Goal: Task Accomplishment & Management: Use online tool/utility

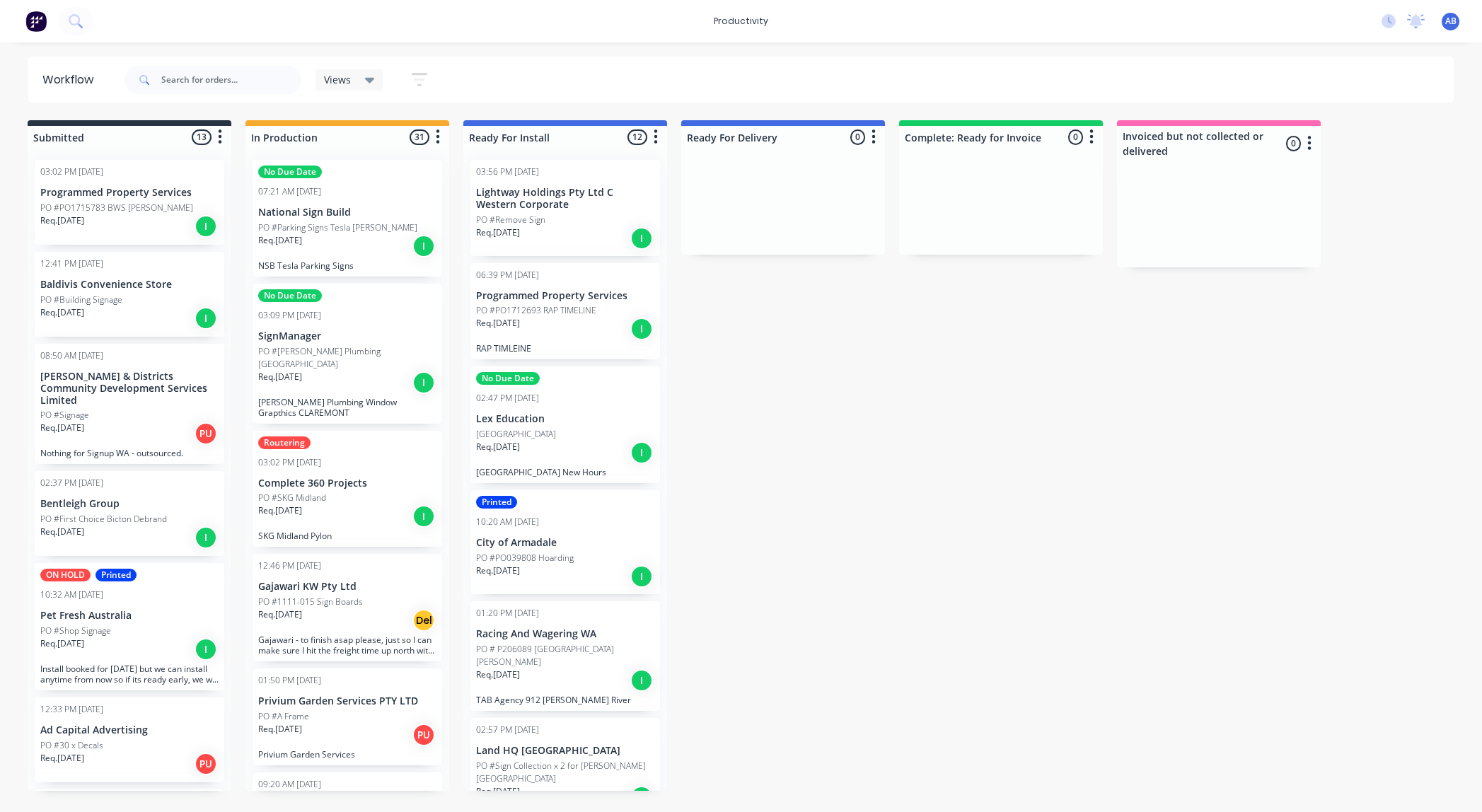
scroll to position [1897, 0]
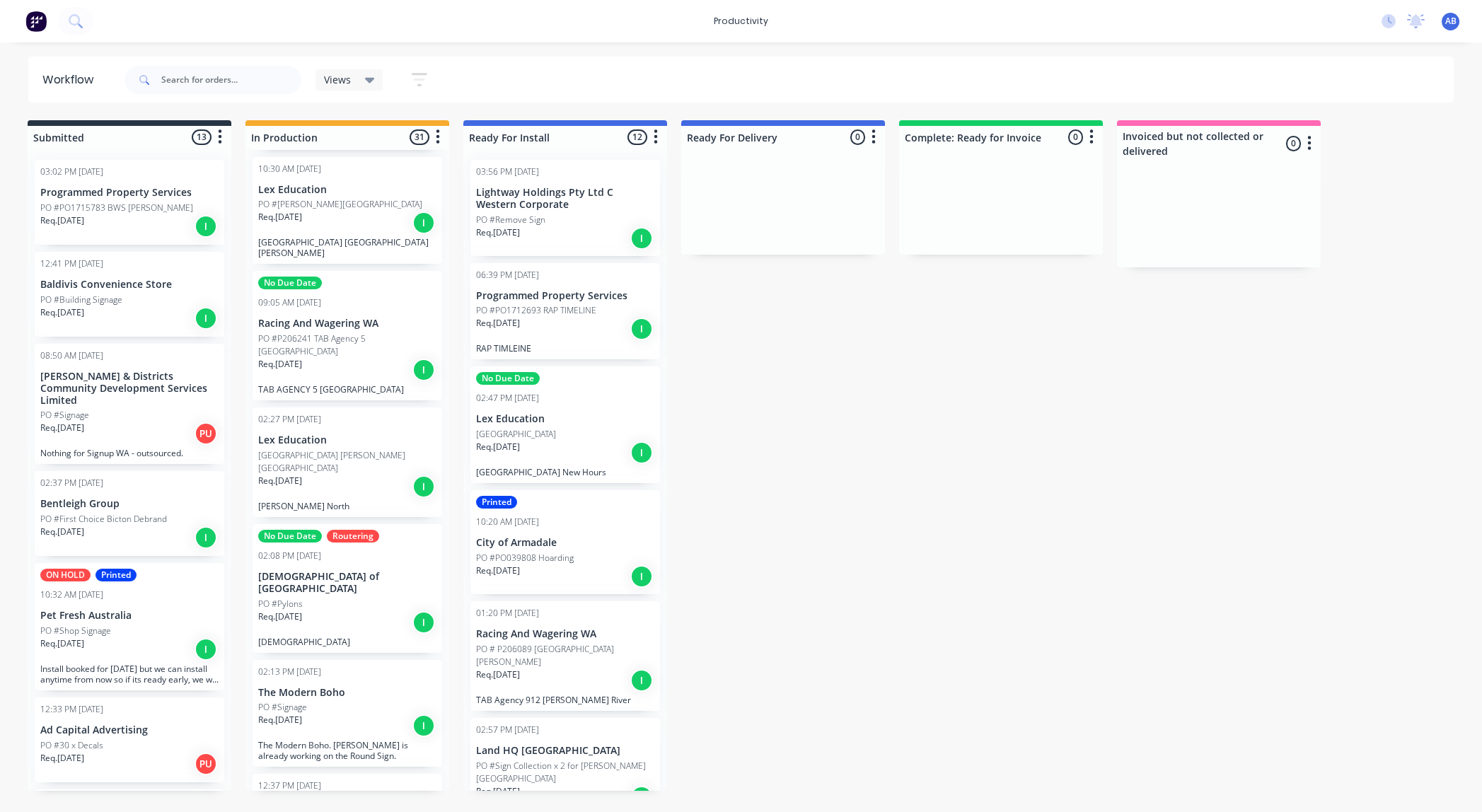
click at [364, 714] on div "Req. [DATE] I" at bounding box center [347, 726] width 178 height 24
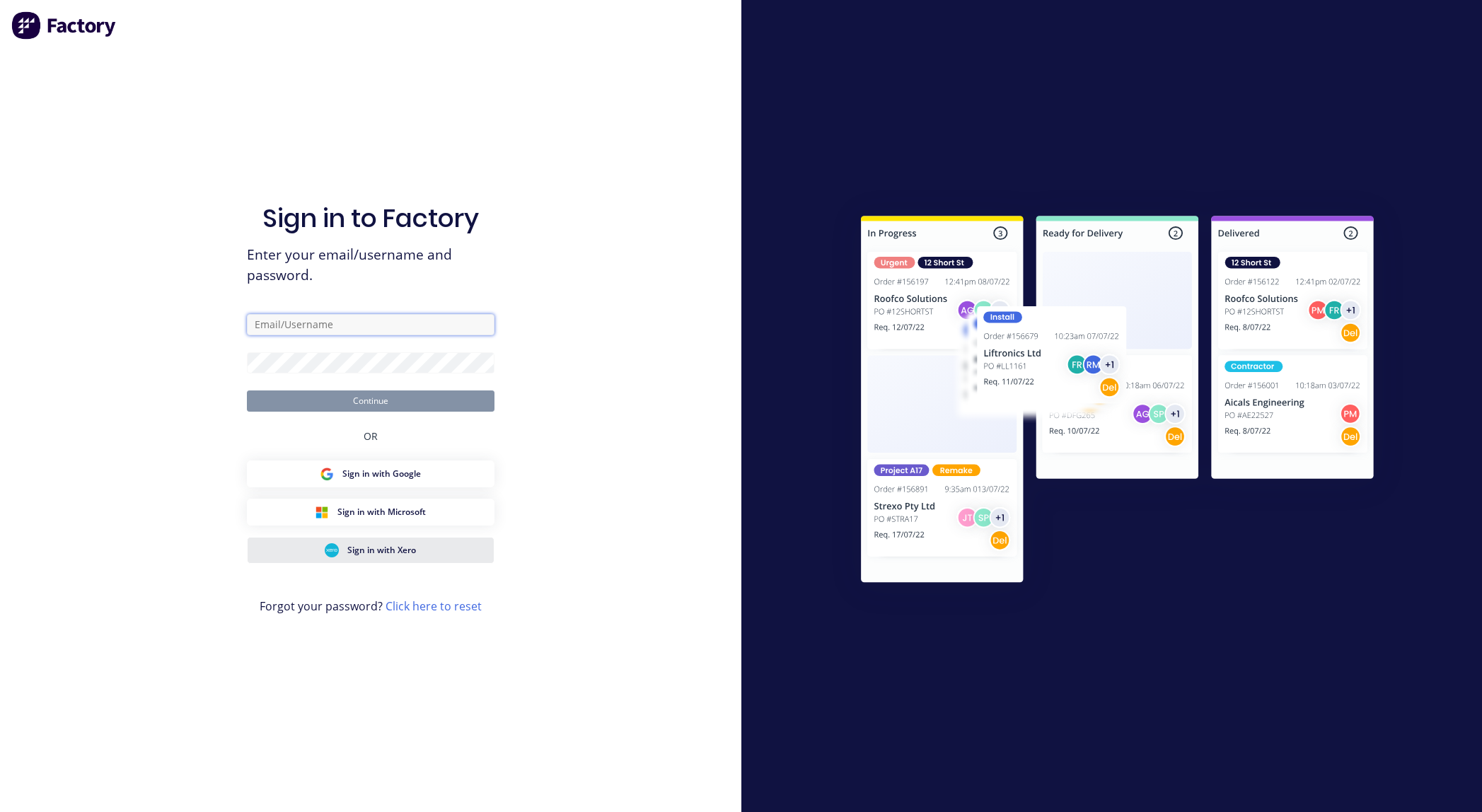
type input "[EMAIL_ADDRESS][DOMAIN_NAME]"
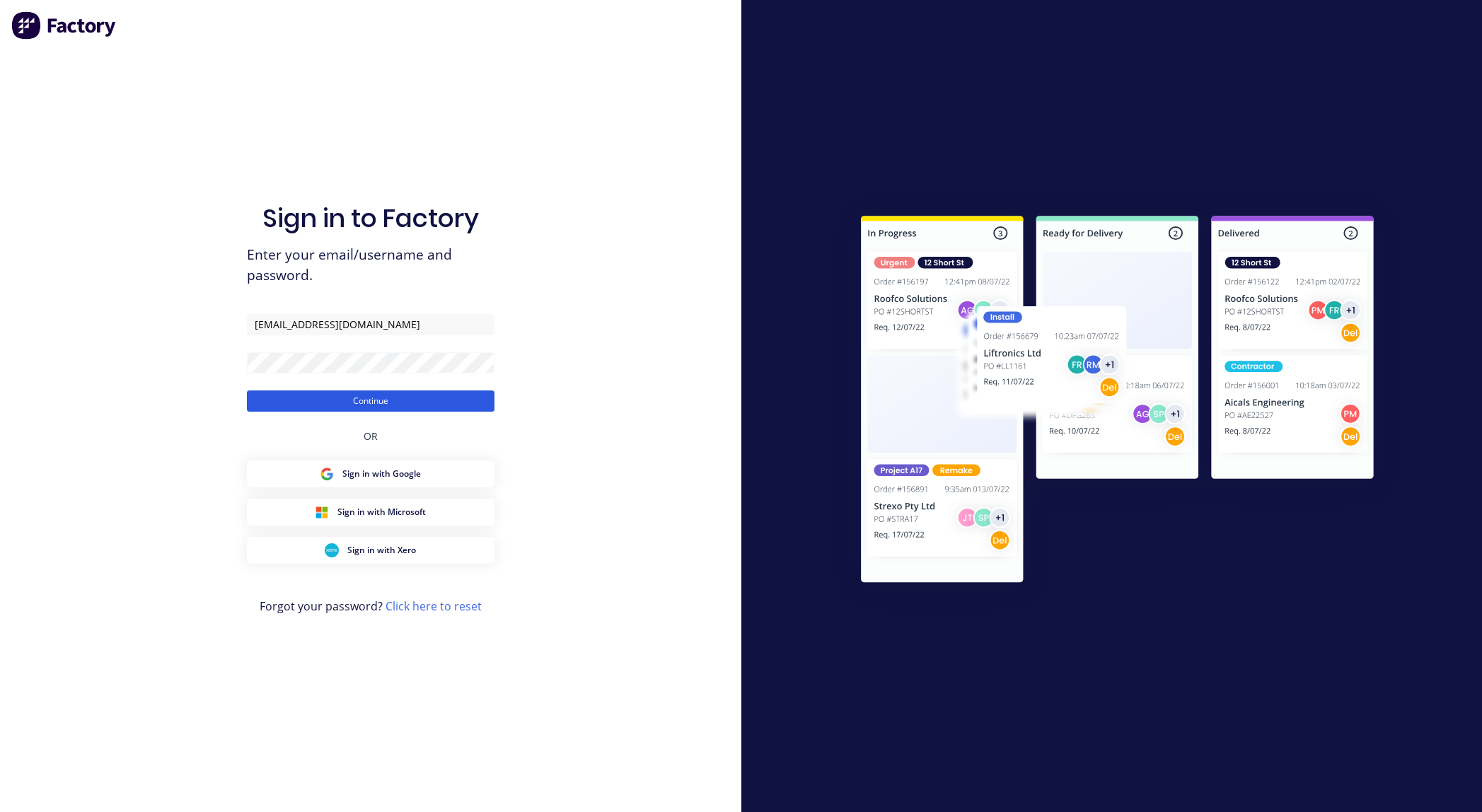
click at [405, 400] on button "Continue" at bounding box center [370, 401] width 247 height 21
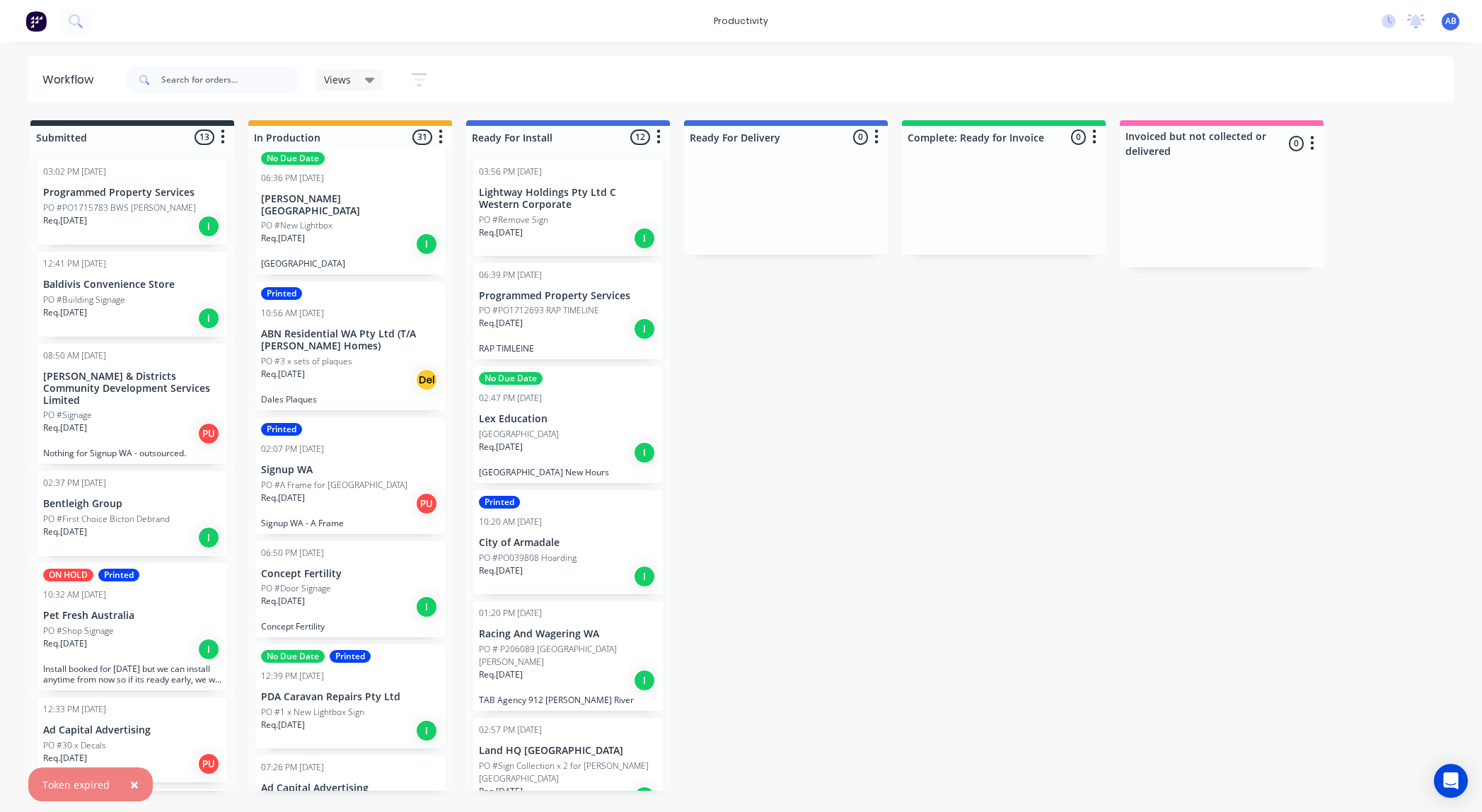
scroll to position [3006, 0]
click at [215, 80] on input "text" at bounding box center [231, 79] width 140 height 28
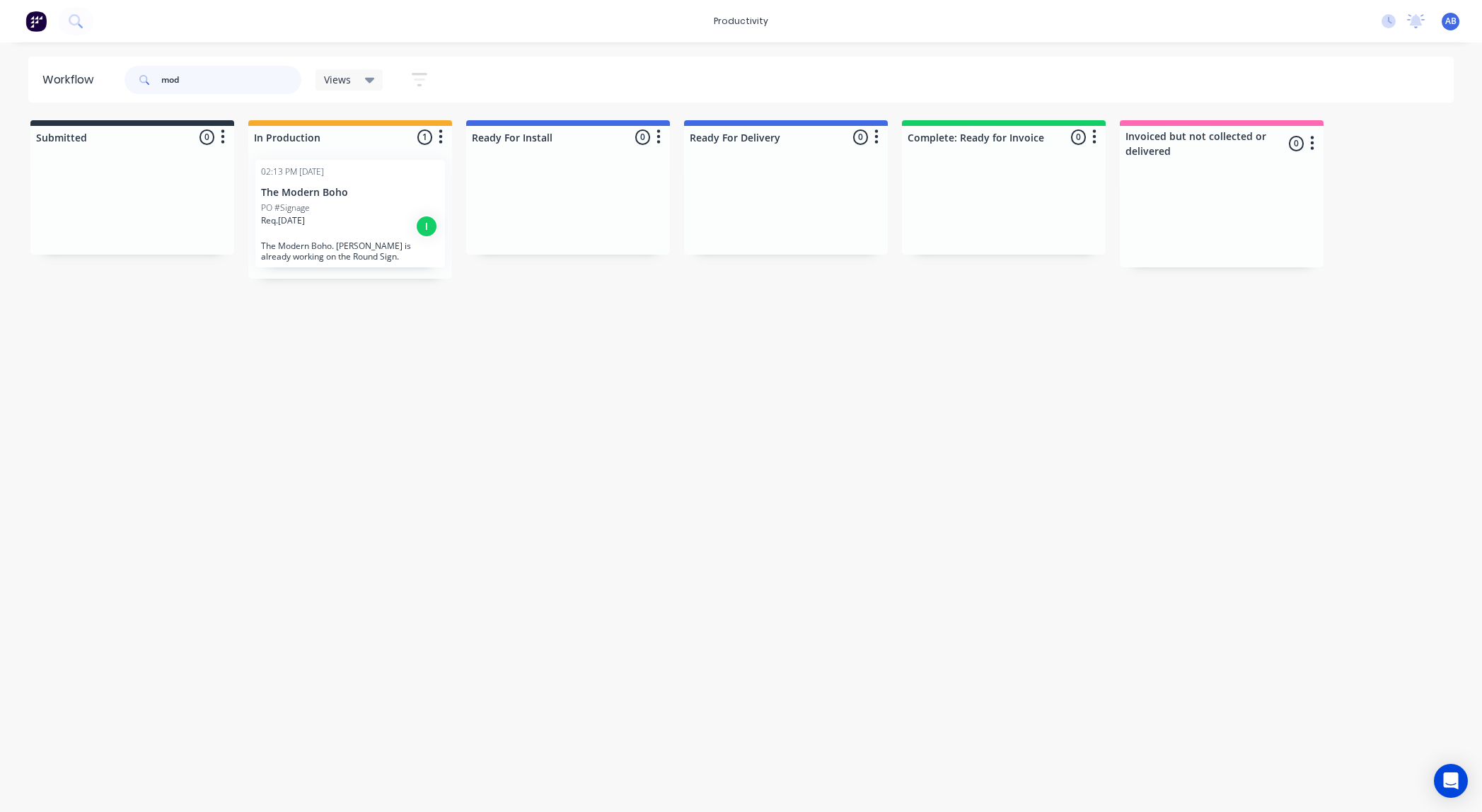
type input "mod"
click at [305, 225] on p "Req. [DATE]" at bounding box center [282, 220] width 44 height 13
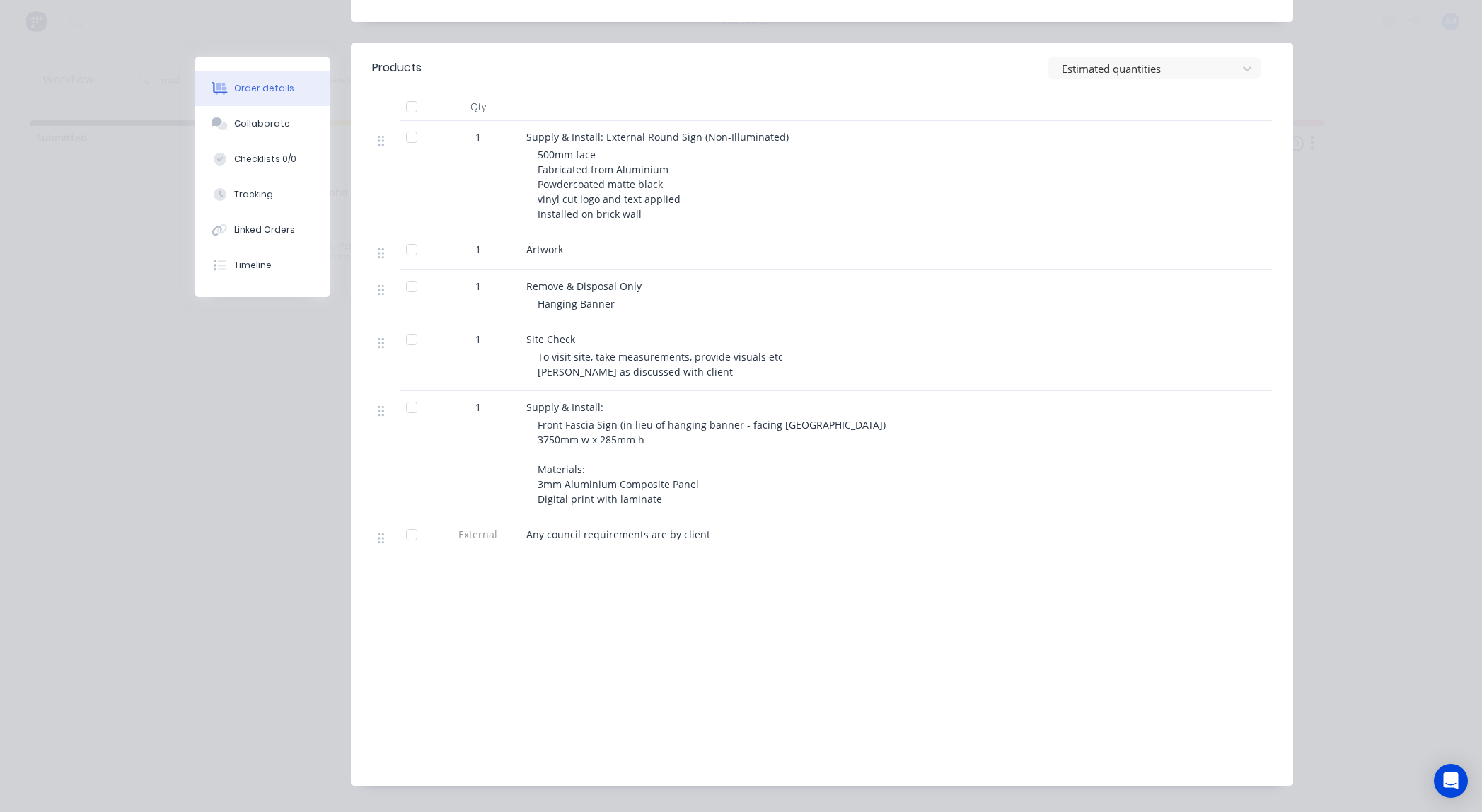
scroll to position [0, 0]
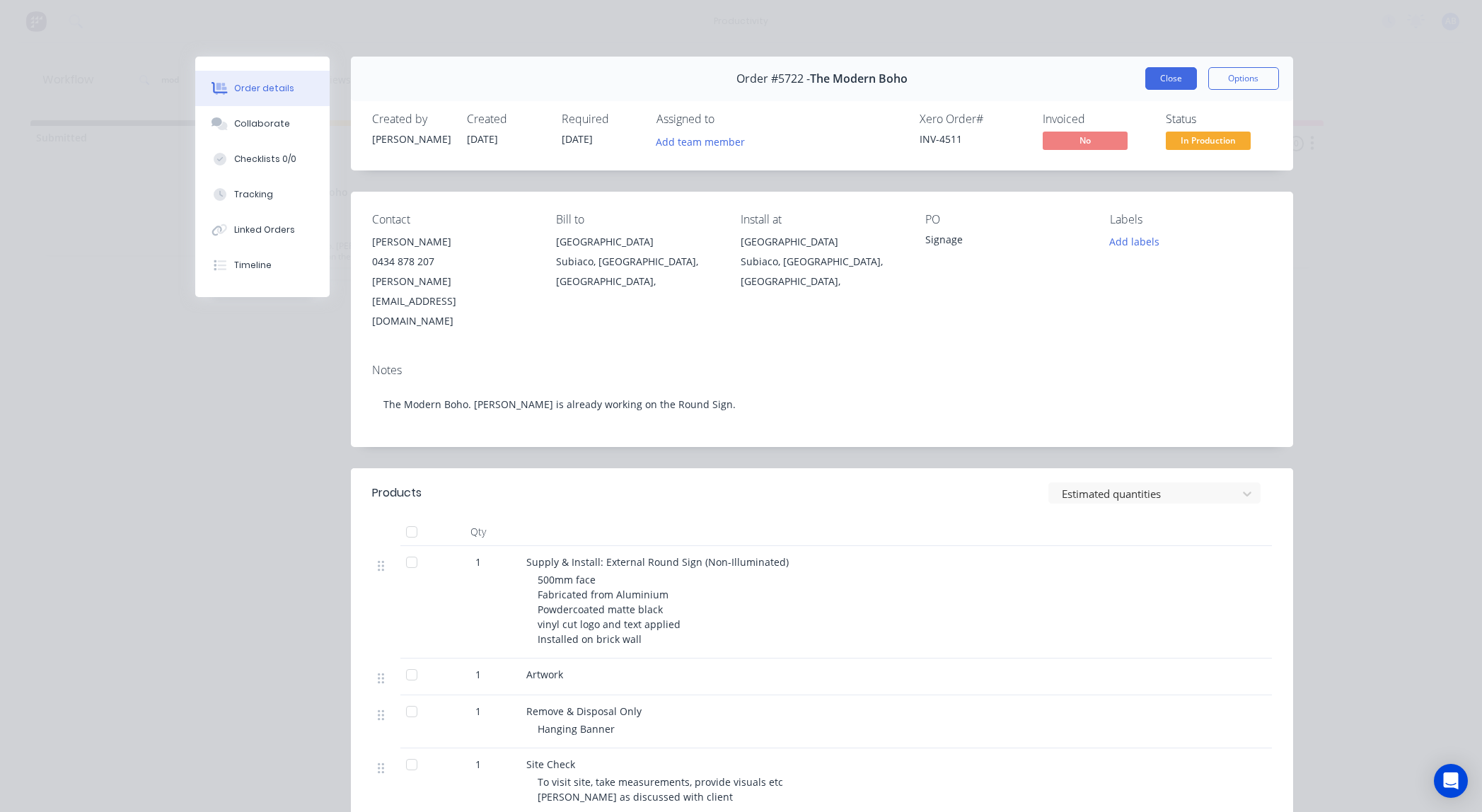
click at [1165, 76] on button "Close" at bounding box center [1171, 78] width 52 height 23
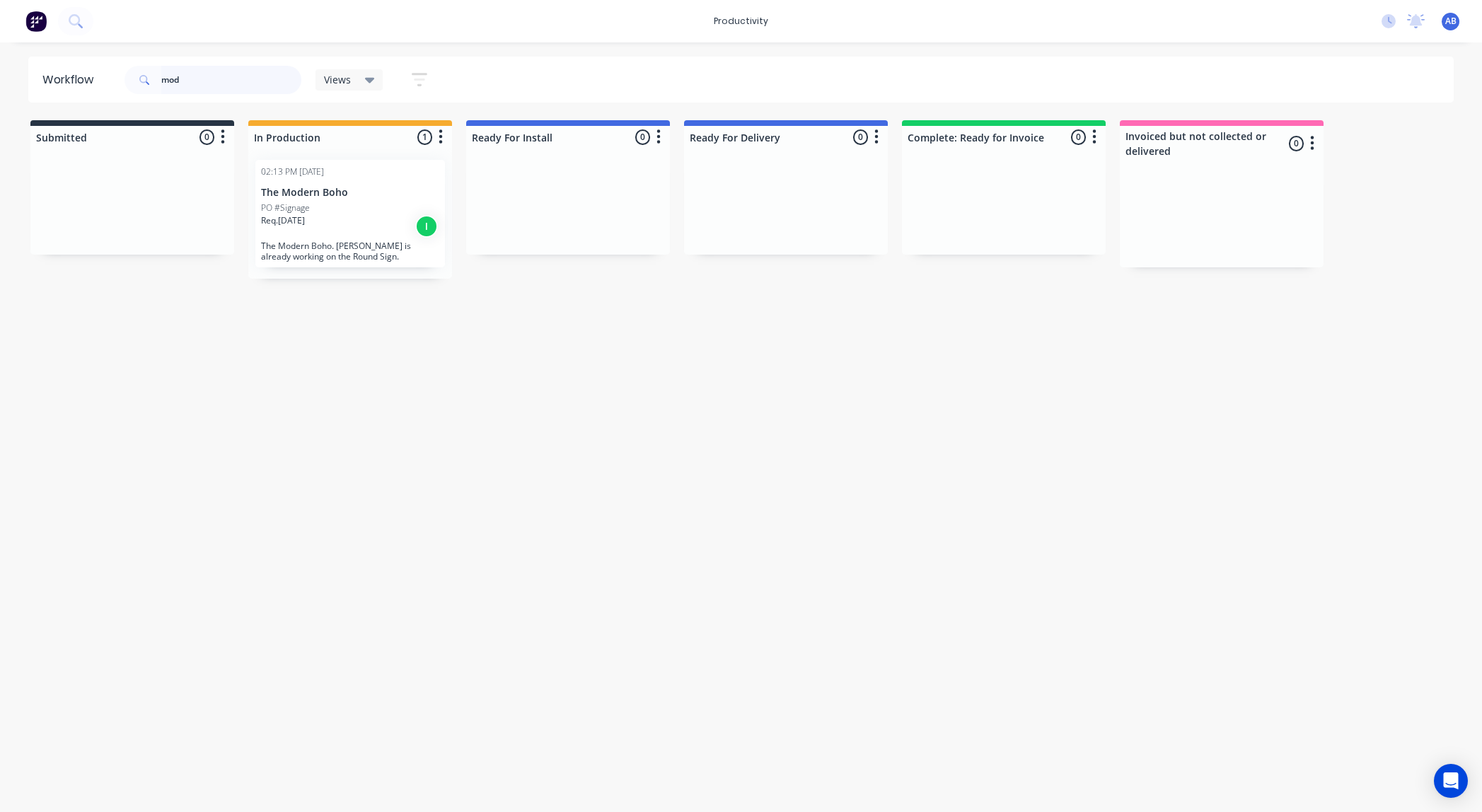
drag, startPoint x: 218, startPoint y: 83, endPoint x: 74, endPoint y: 74, distance: 144.3
click at [98, 77] on header "Workflow mod Views Save new view None (Default) edit Show/Hide statuses Show li…" at bounding box center [741, 79] width 1426 height 46
